Goal: Information Seeking & Learning: Learn about a topic

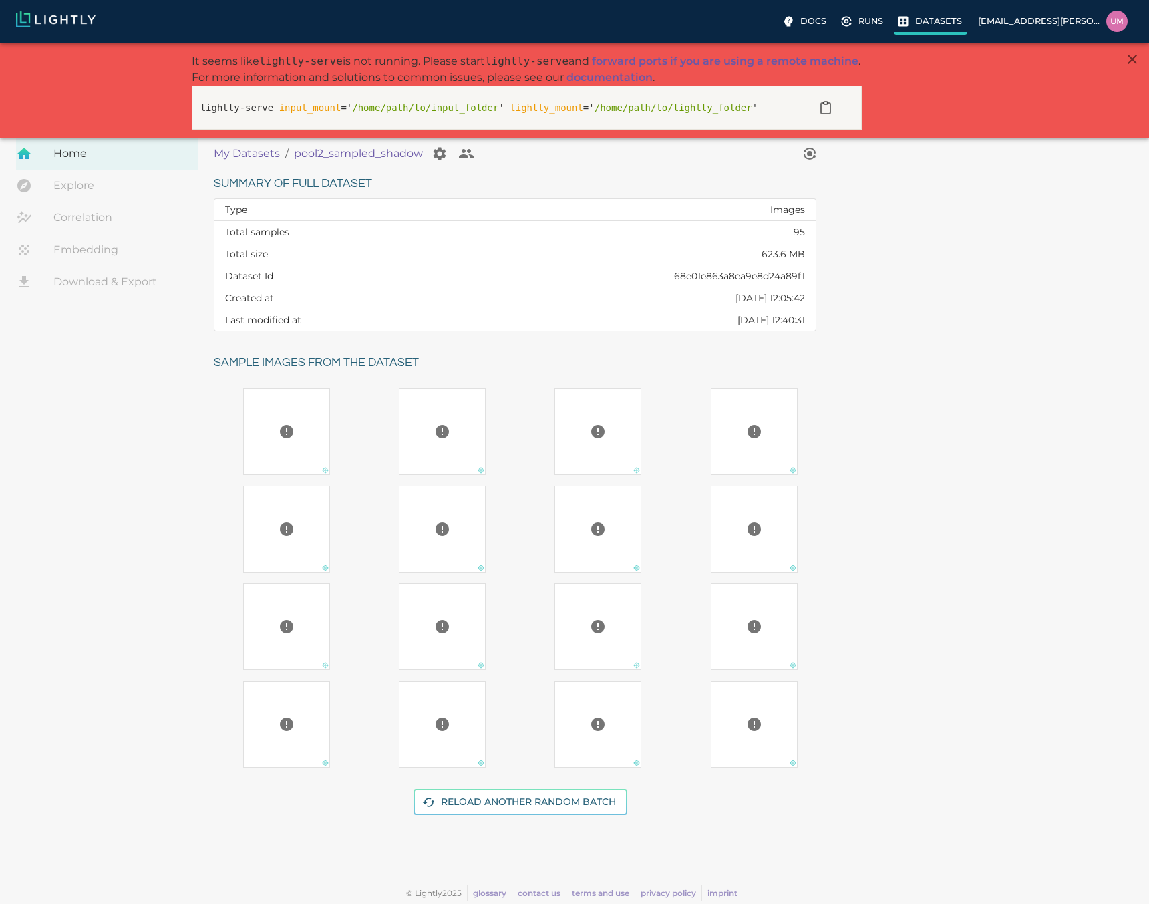
click at [960, 26] on p "Datasets" at bounding box center [938, 21] width 47 height 13
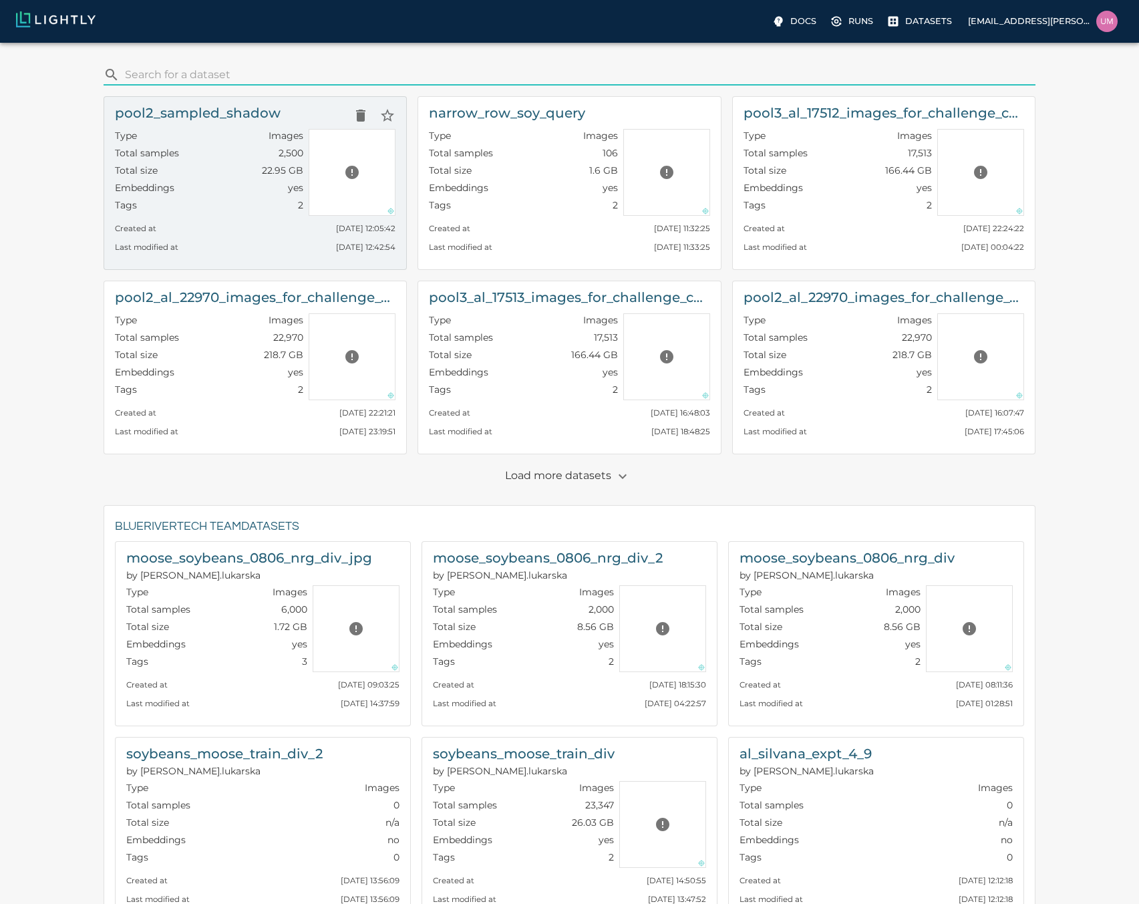
click at [174, 178] on div "Total size 22.95 GB" at bounding box center [209, 172] width 188 height 17
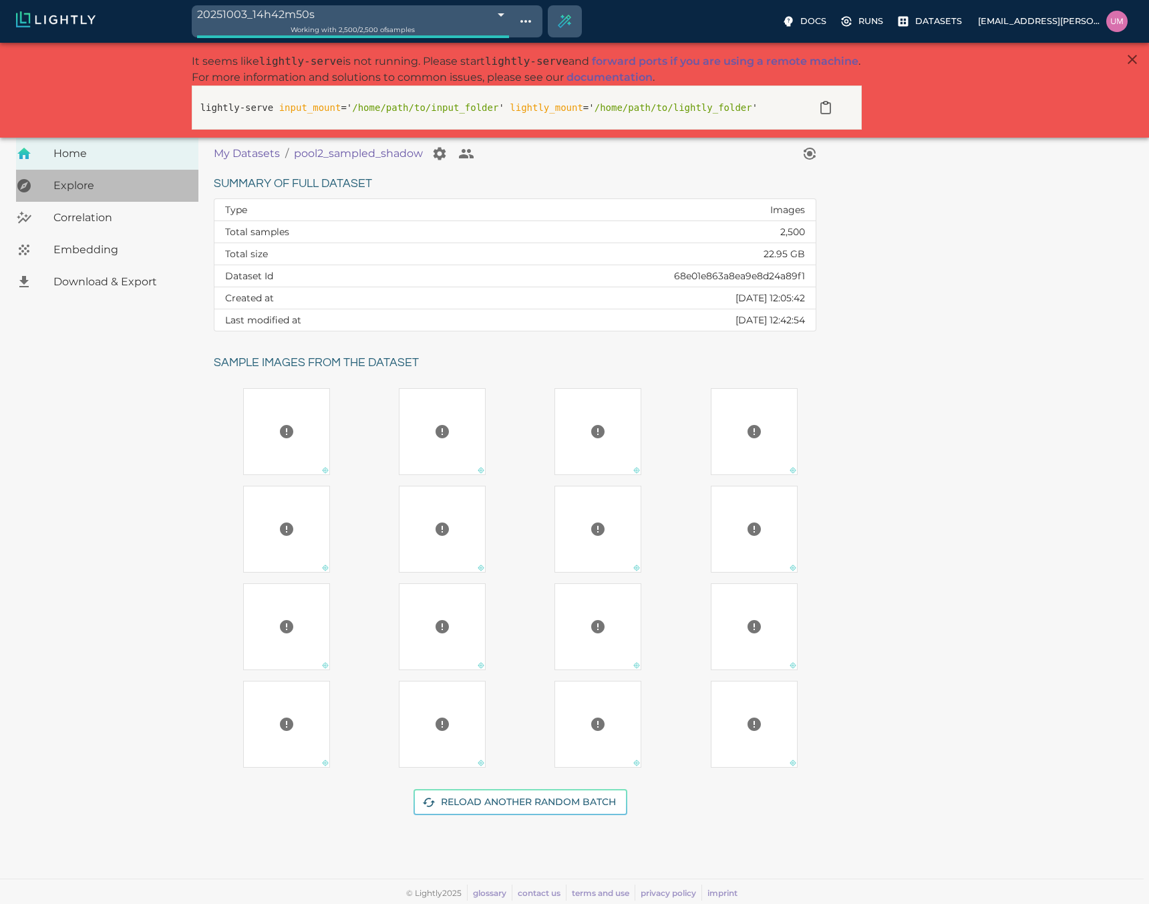
click at [23, 176] on div "Explore" at bounding box center [107, 186] width 182 height 32
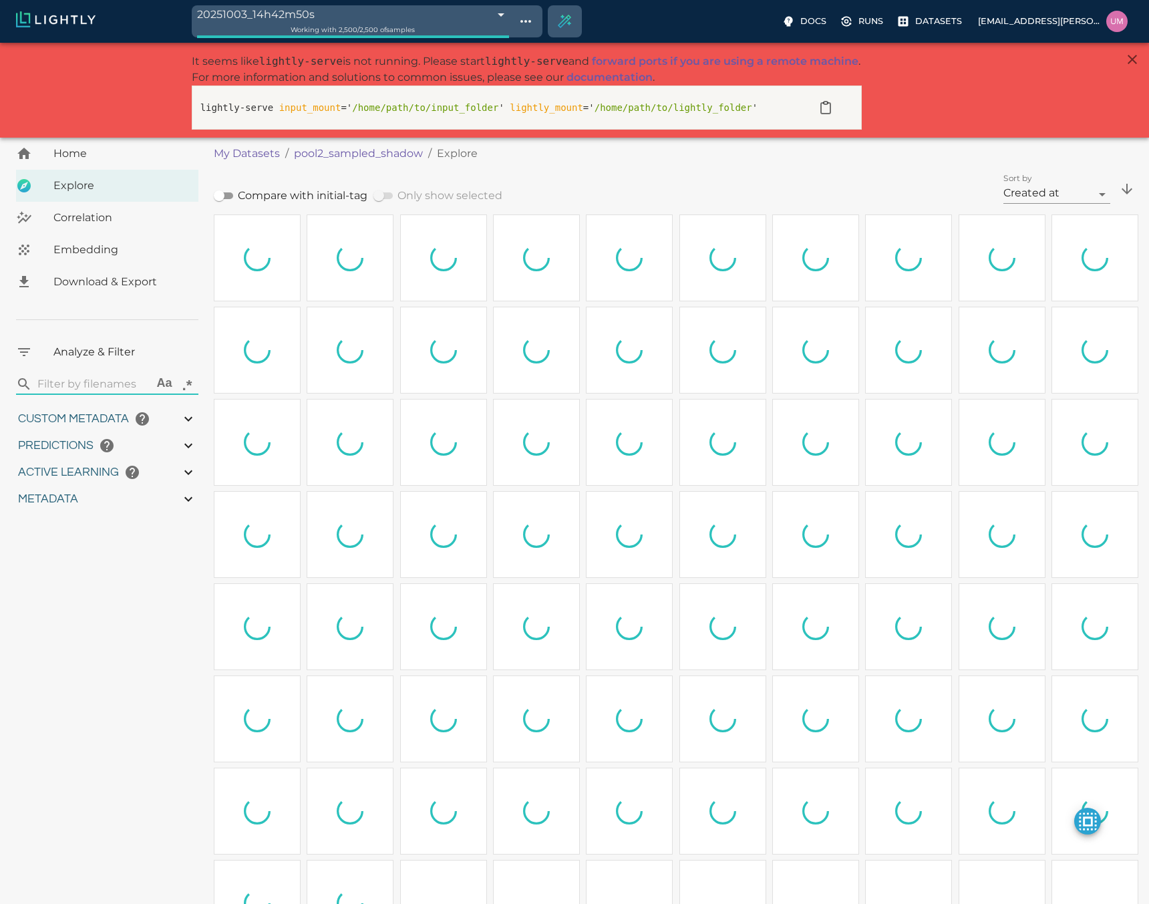
type input "4.97925499211106"
type input "80.9522549921111"
type input "1.25083314381757"
type input "11.5298331438176"
type input "6.30461978912354"
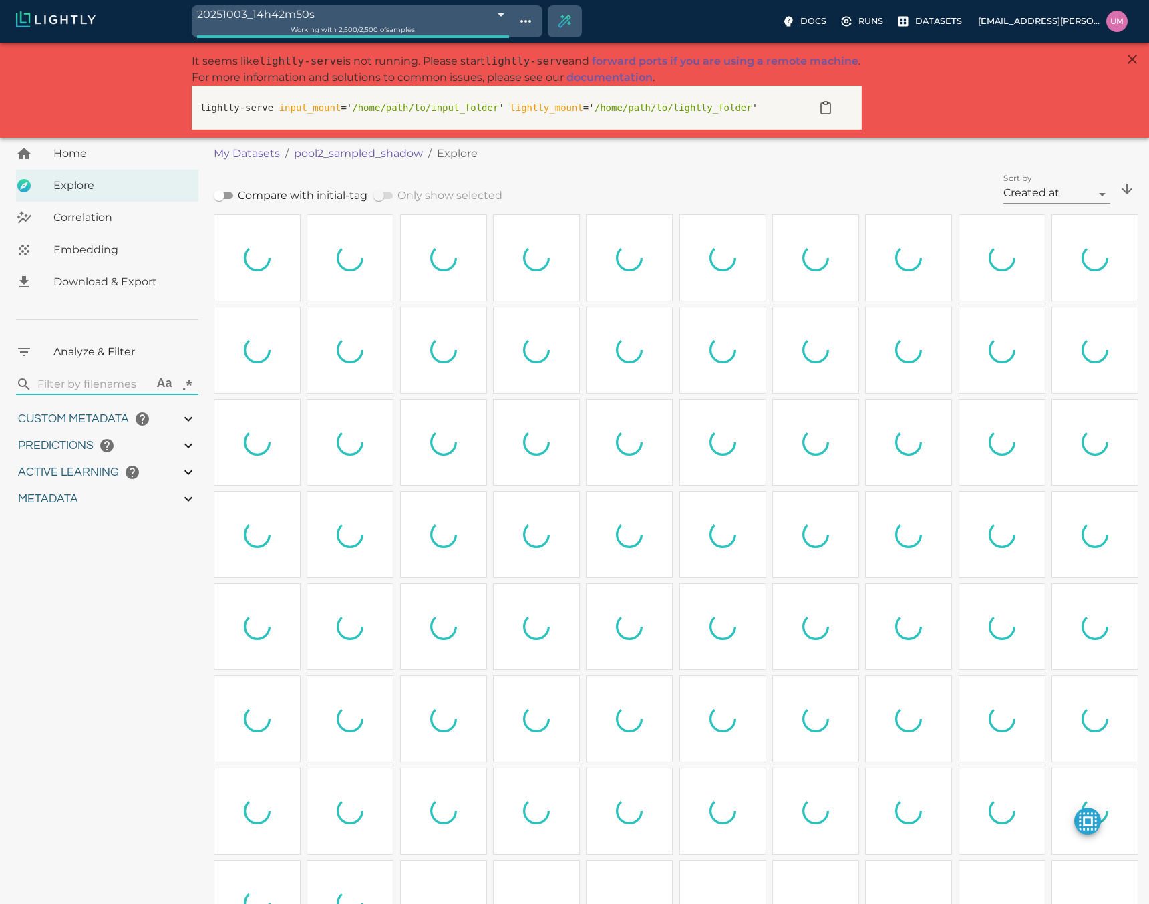
type input "47.5826197891235"
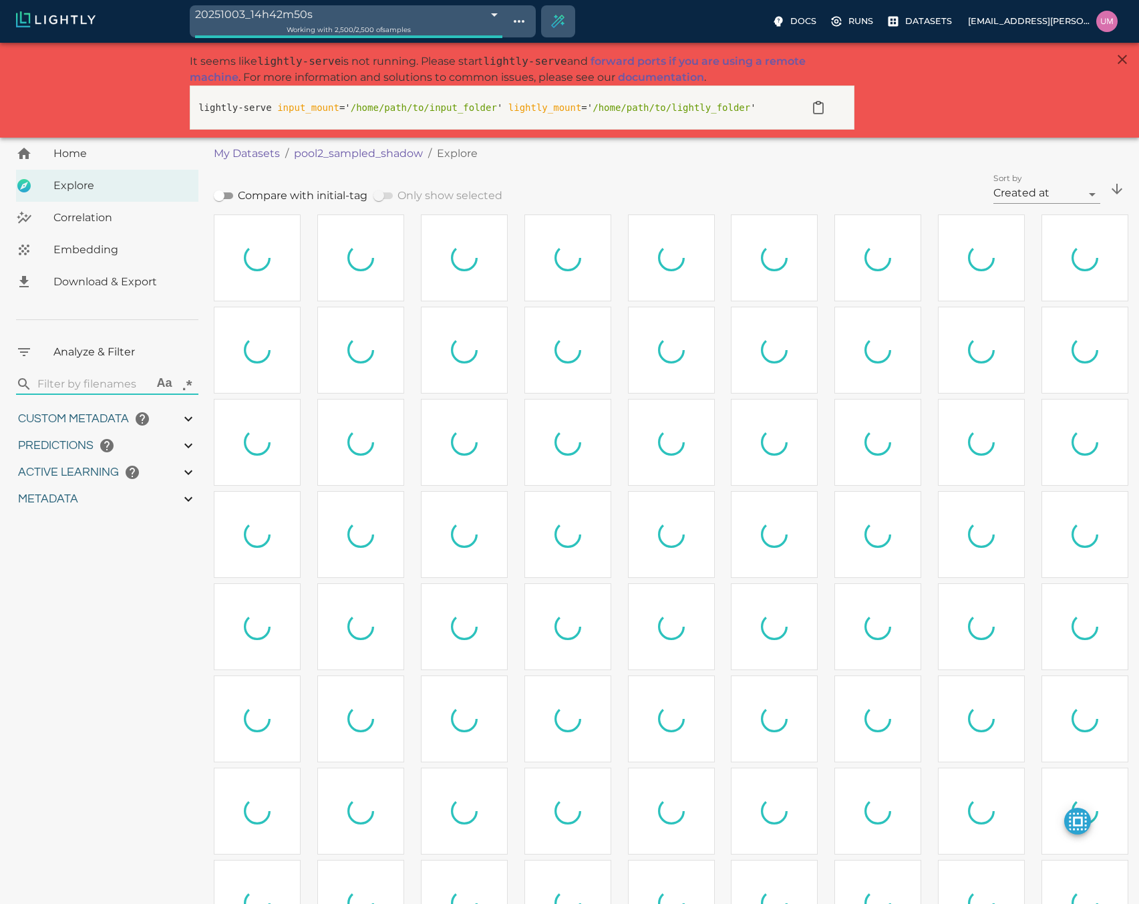
type input "4.97925499211106"
type input "80.9522549921111"
type input "1.25083314381757"
type input "11.5298331438176"
type input "6.30461978912354"
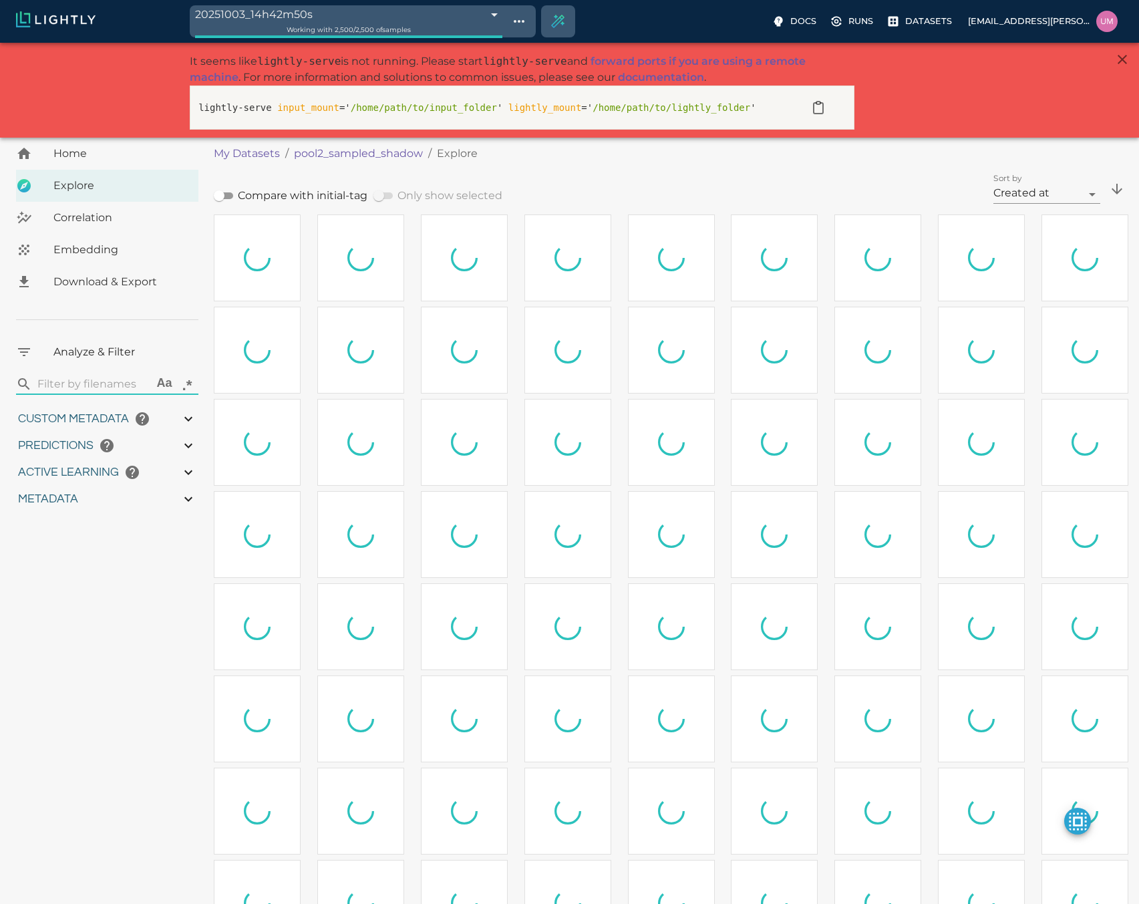
type input "47.5826197891235"
type input "4.97925499211106"
type input "80.9522549921111"
type input "1.25083314381757"
type input "11.5298331438176"
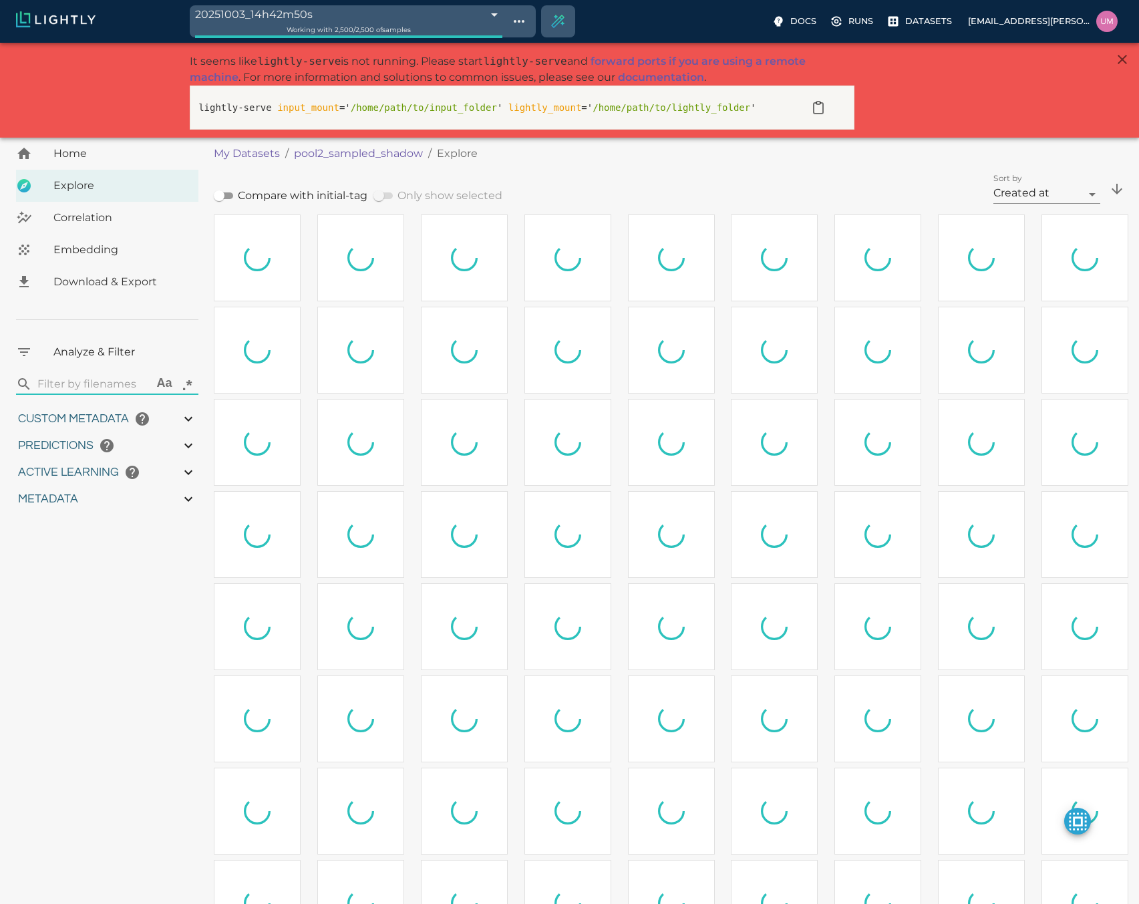
type input "6.30461978912354"
type input "47.5826197891235"
type input "4.97925499211106"
type input "80.9522549921111"
type input "1.25083314381757"
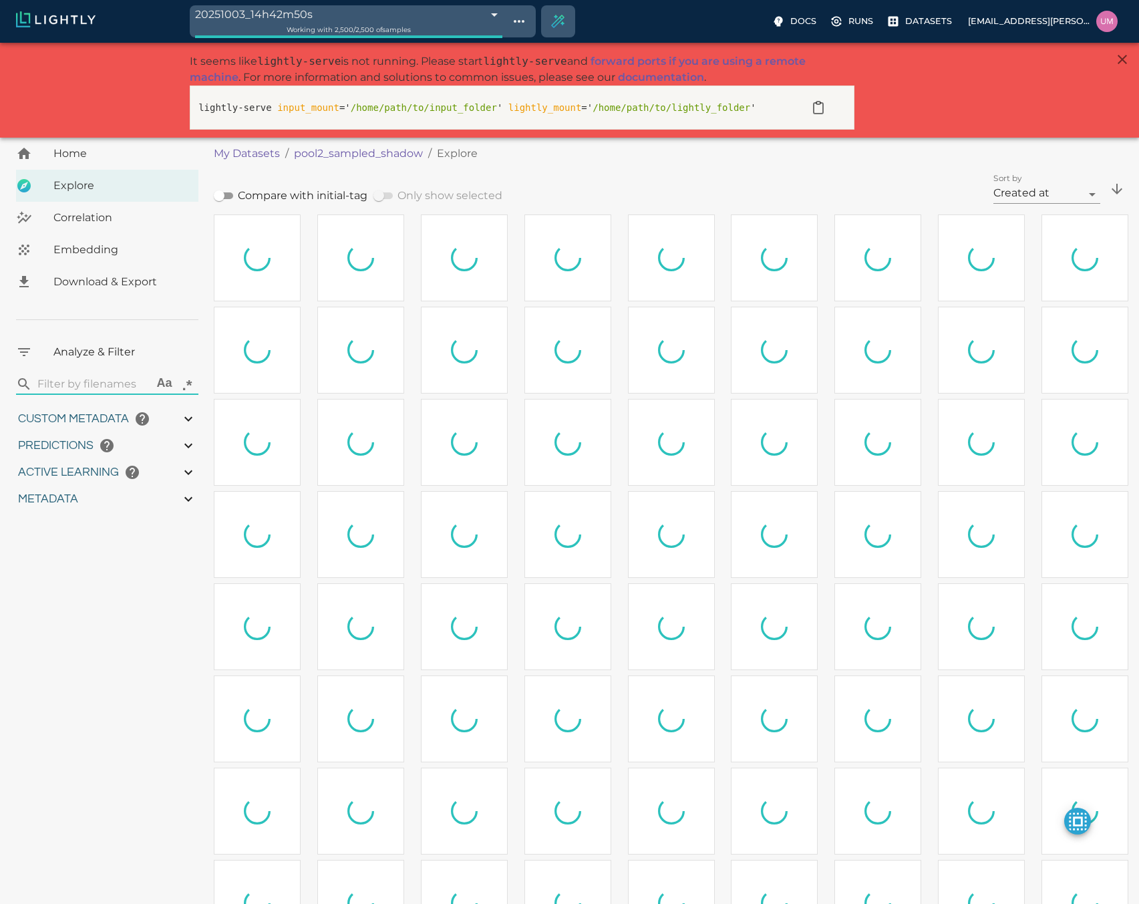
type input "11.5298331438176"
type input "6.30461978912354"
type input "47.5826197891235"
type input "4.97925499211106"
type input "80.9522549921111"
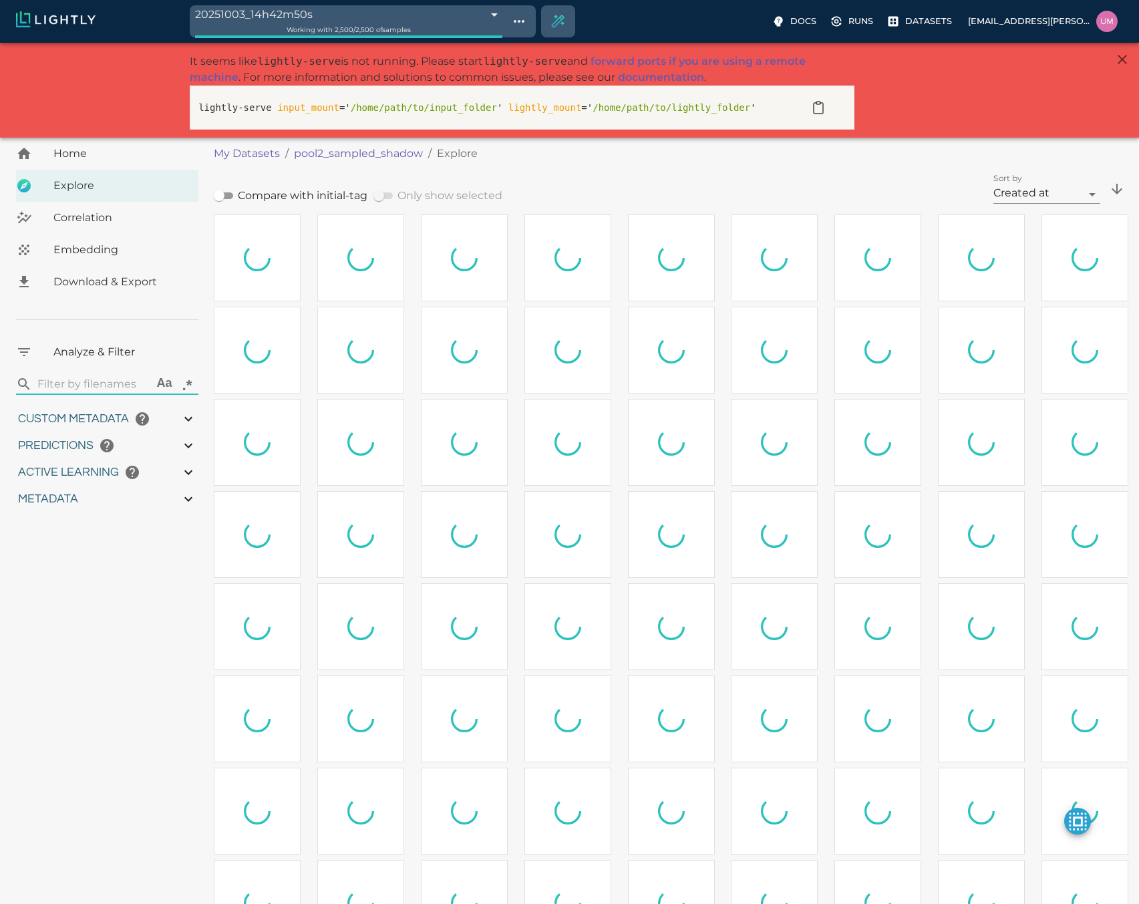
type input "1.25083314381757"
type input "11.5298331438176"
type input "6.30461978912354"
type input "47.5826197891235"
